Goal: Task Accomplishment & Management: Manage account settings

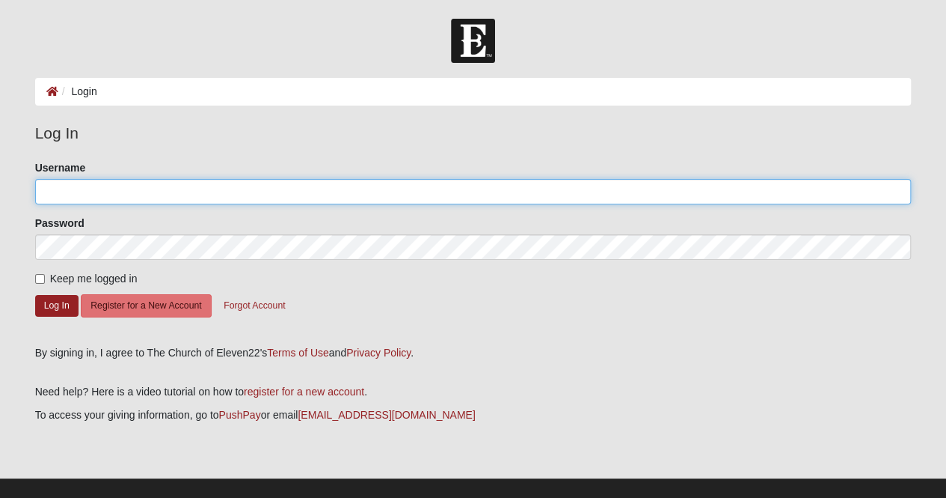
click at [133, 186] on input "Username" at bounding box center [473, 191] width 877 height 25
type input "[EMAIL_ADDRESS][DOMAIN_NAME]"
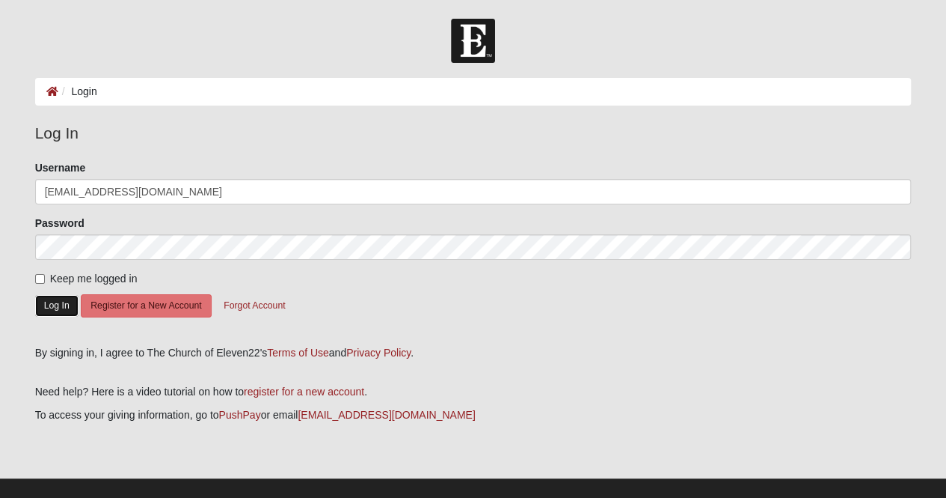
click at [70, 303] on button "Log In" at bounding box center [56, 306] width 43 height 22
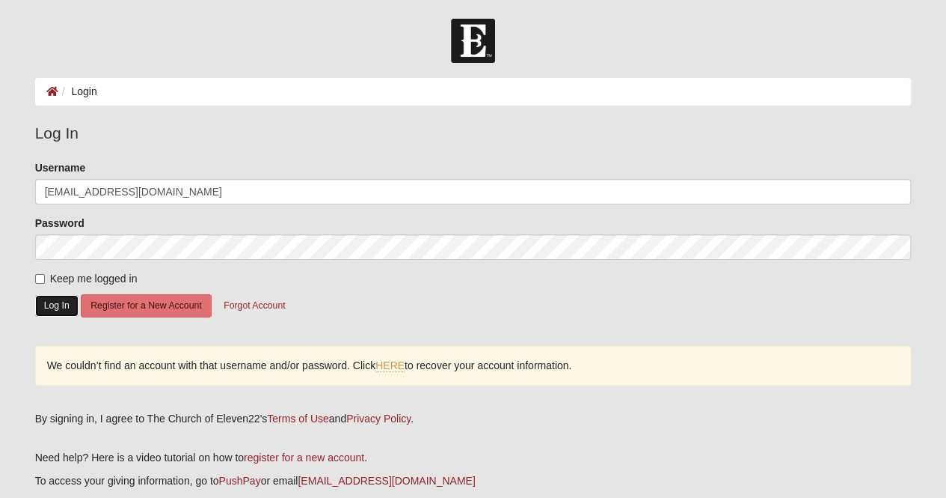
click at [58, 305] on button "Log In" at bounding box center [56, 306] width 43 height 22
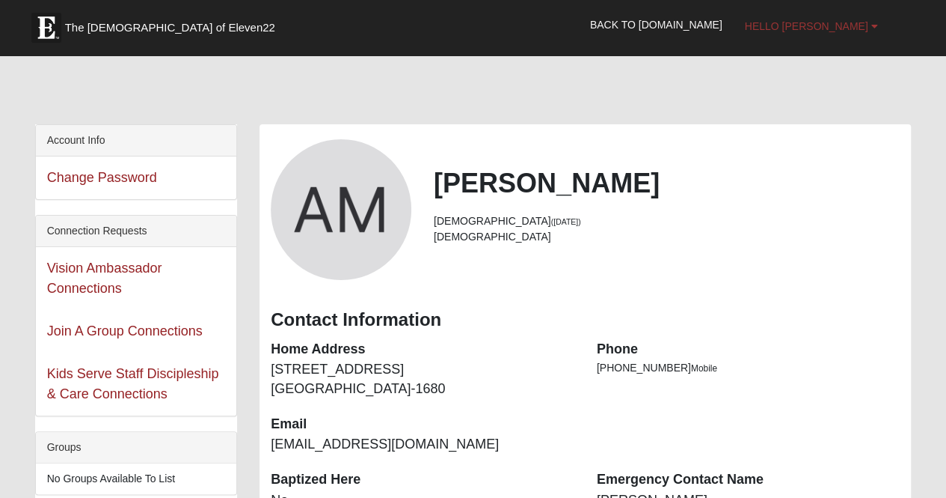
click at [872, 29] on b at bounding box center [874, 26] width 7 height 10
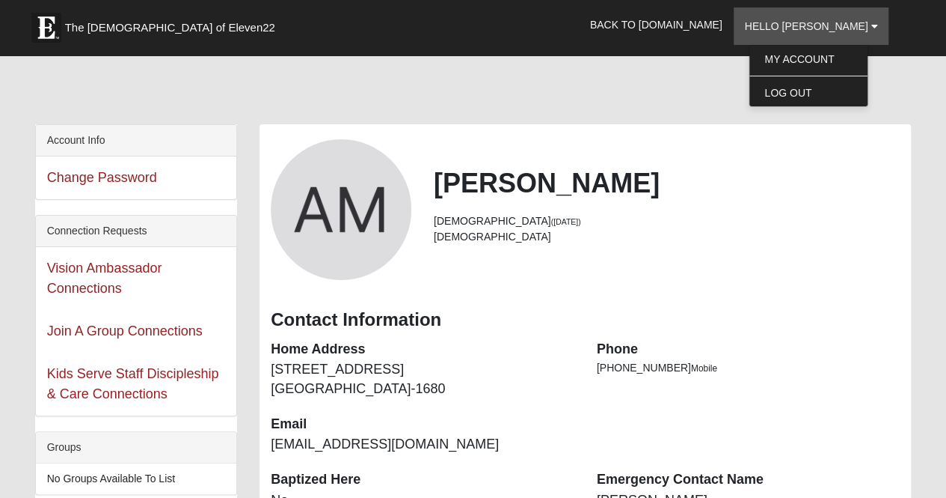
drag, startPoint x: 720, startPoint y: 77, endPoint x: 875, endPoint y: 135, distance: 165.5
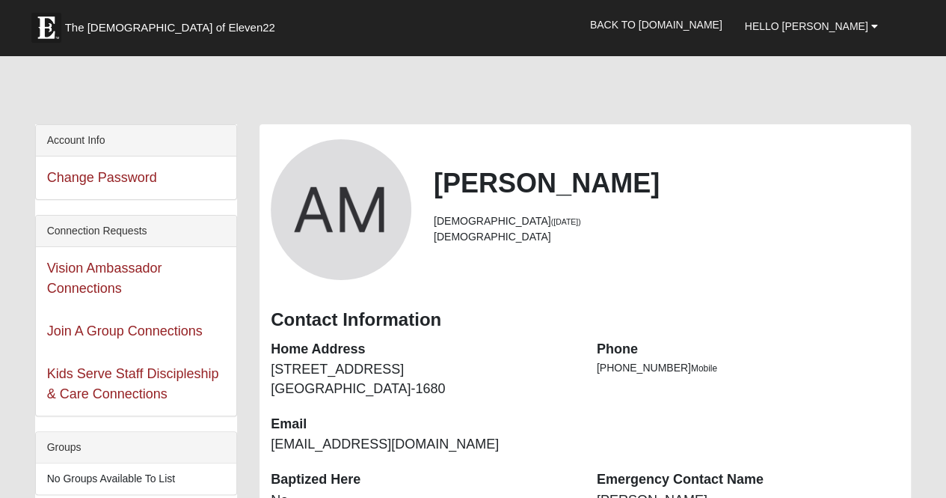
click at [462, 106] on div at bounding box center [473, 92] width 877 height 63
click at [715, 25] on link "Back to COE22.com" at bounding box center [656, 24] width 155 height 37
